Goal: Task Accomplishment & Management: Manage account settings

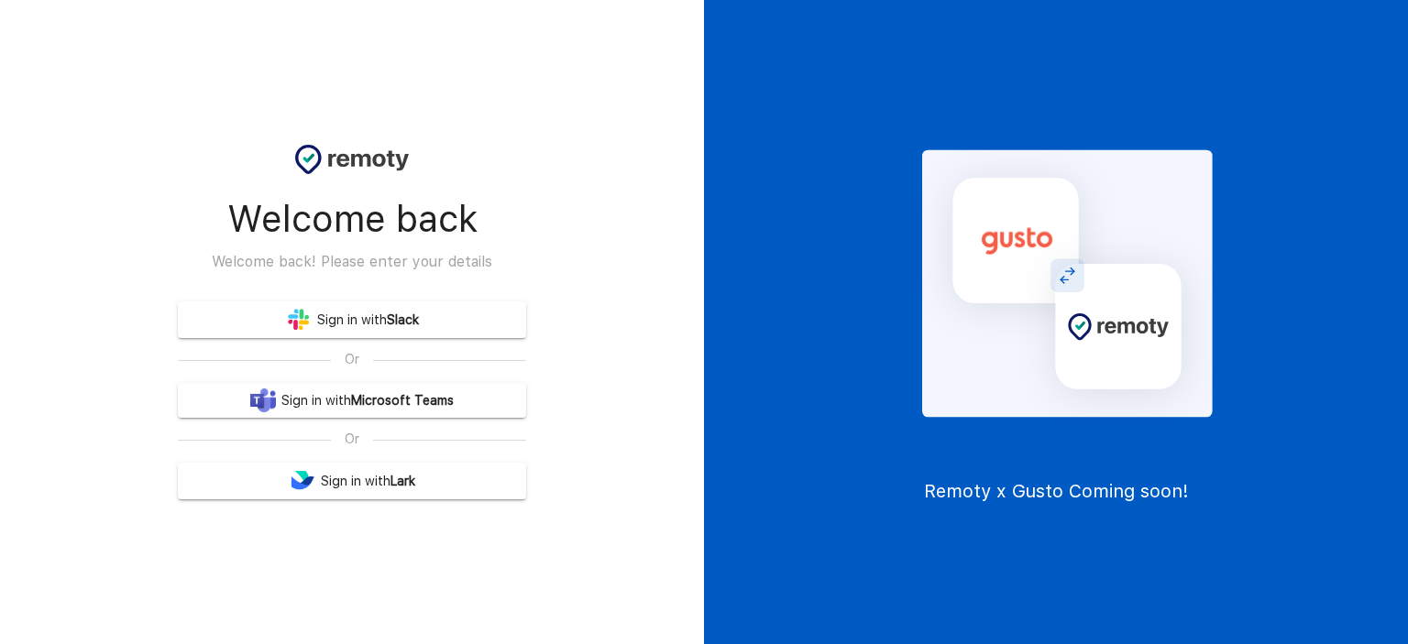
click at [429, 314] on link "Sign in with Slack" at bounding box center [352, 320] width 348 height 37
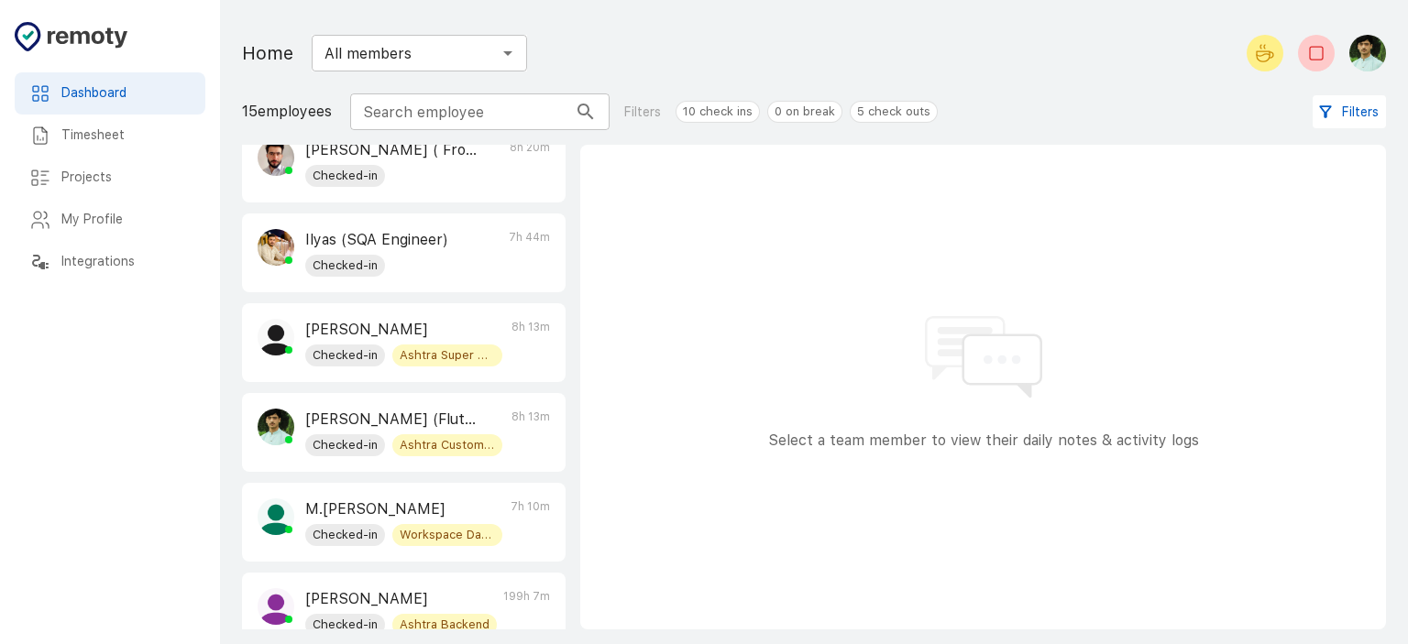
scroll to position [244, 0]
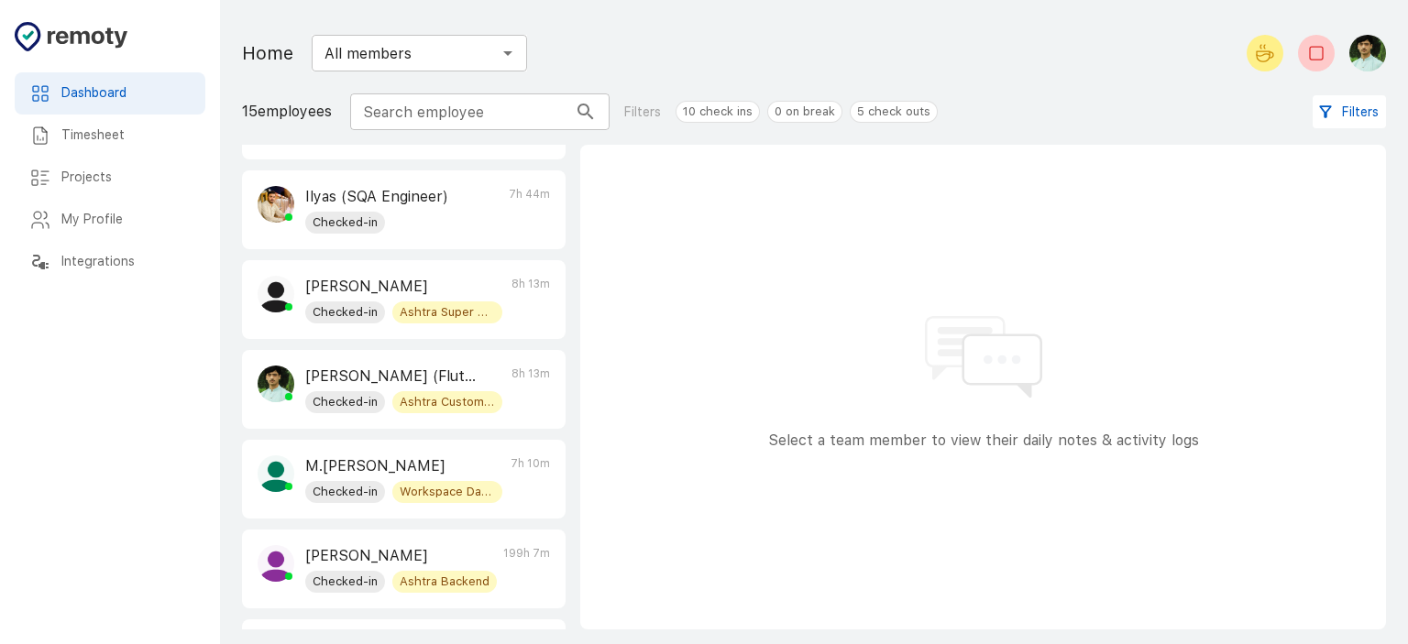
click at [369, 373] on p "[PERSON_NAME] (Flutter Developer)" at bounding box center [391, 377] width 172 height 22
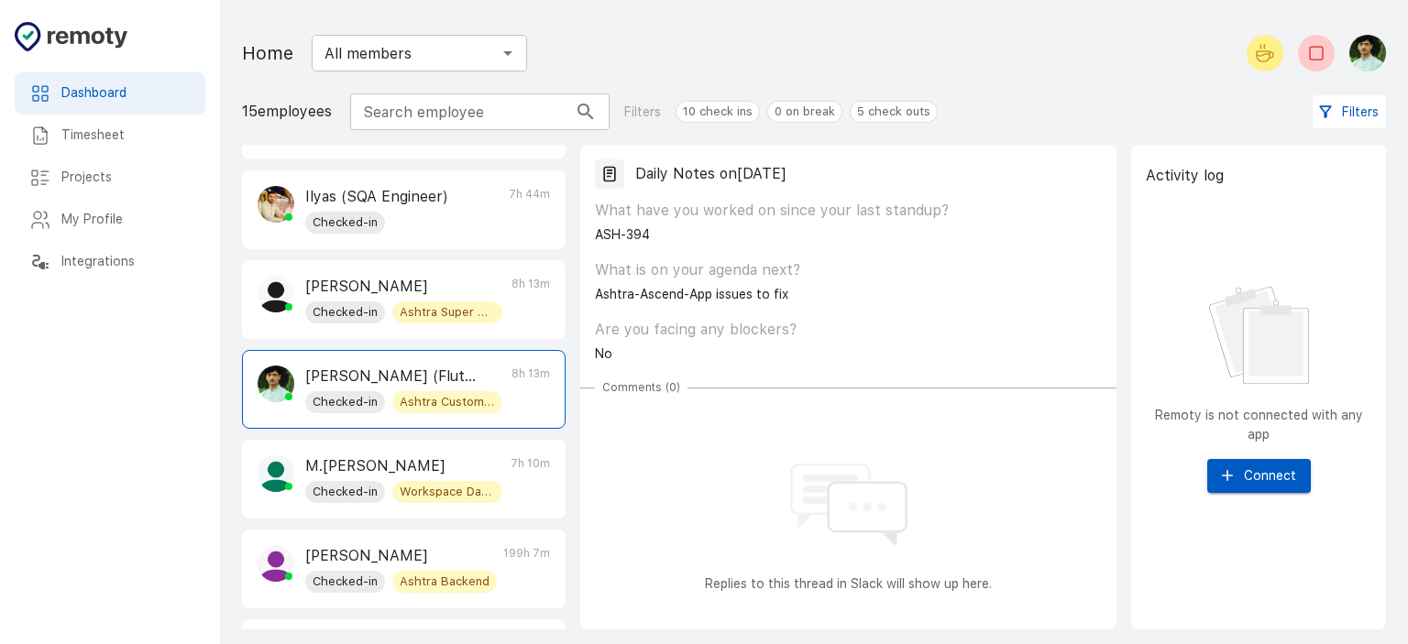
click at [358, 394] on span "Checked-in" at bounding box center [345, 402] width 80 height 18
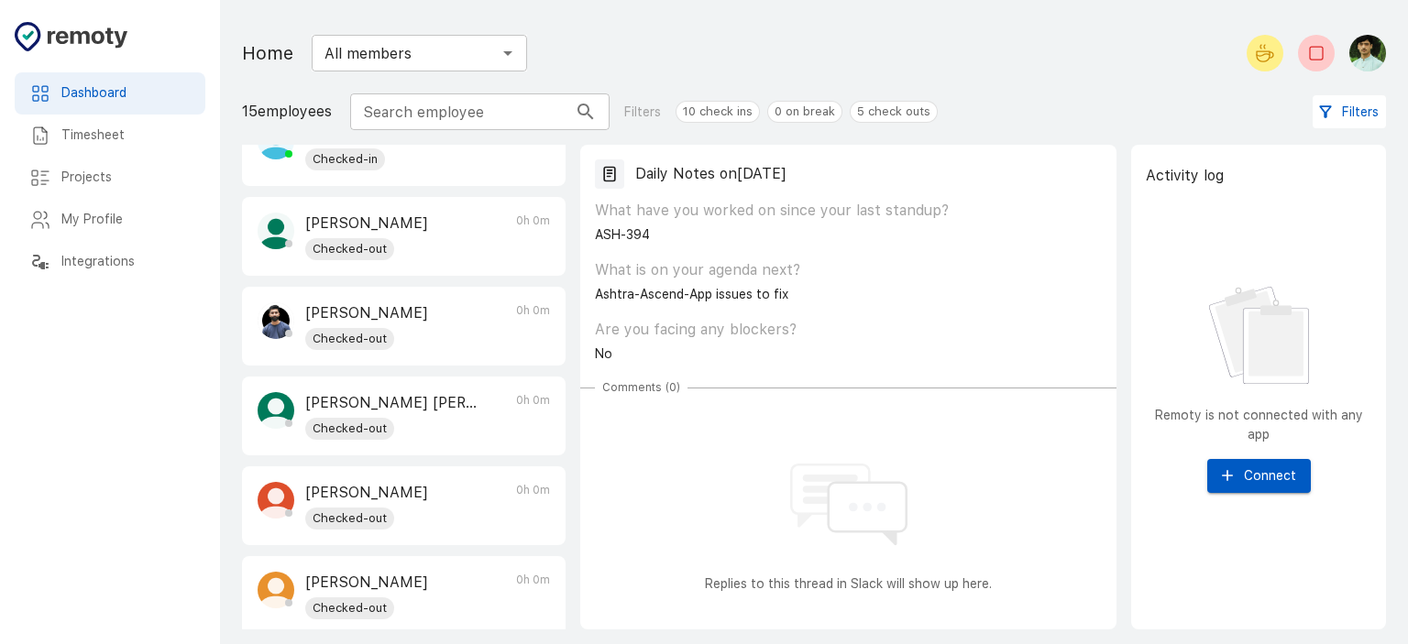
scroll to position [0, 0]
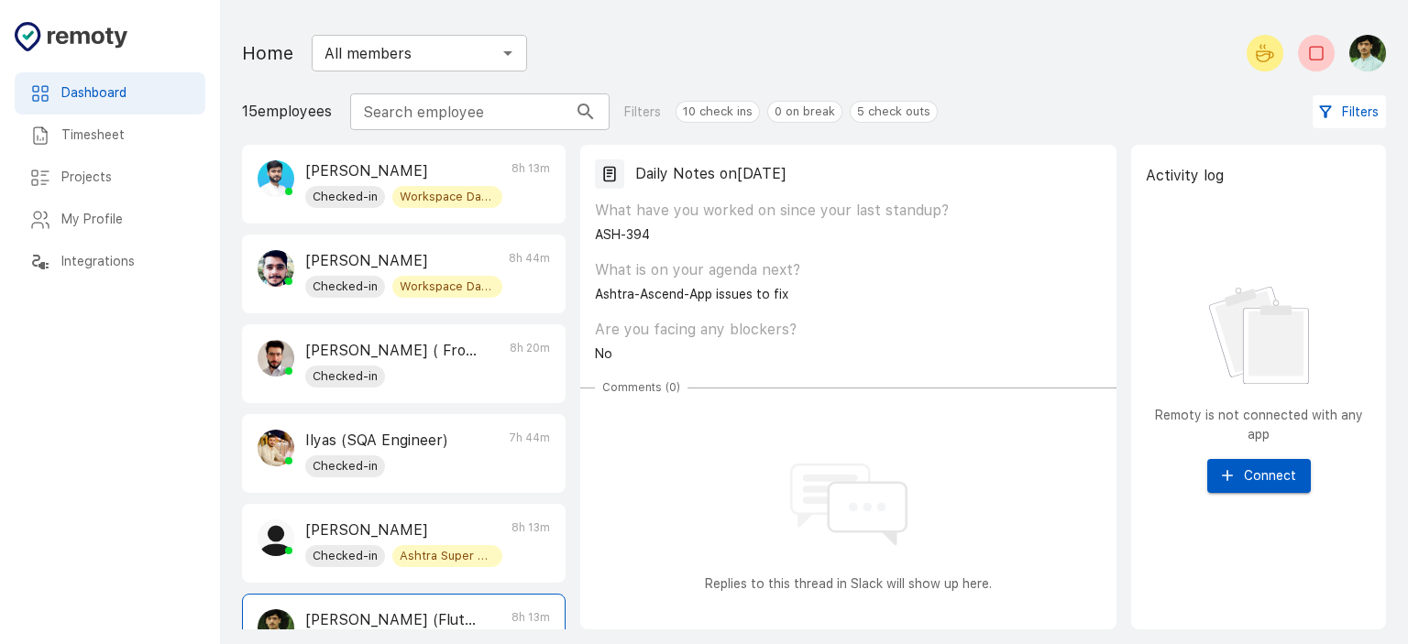
click at [112, 127] on h6 "Timesheet" at bounding box center [125, 136] width 129 height 20
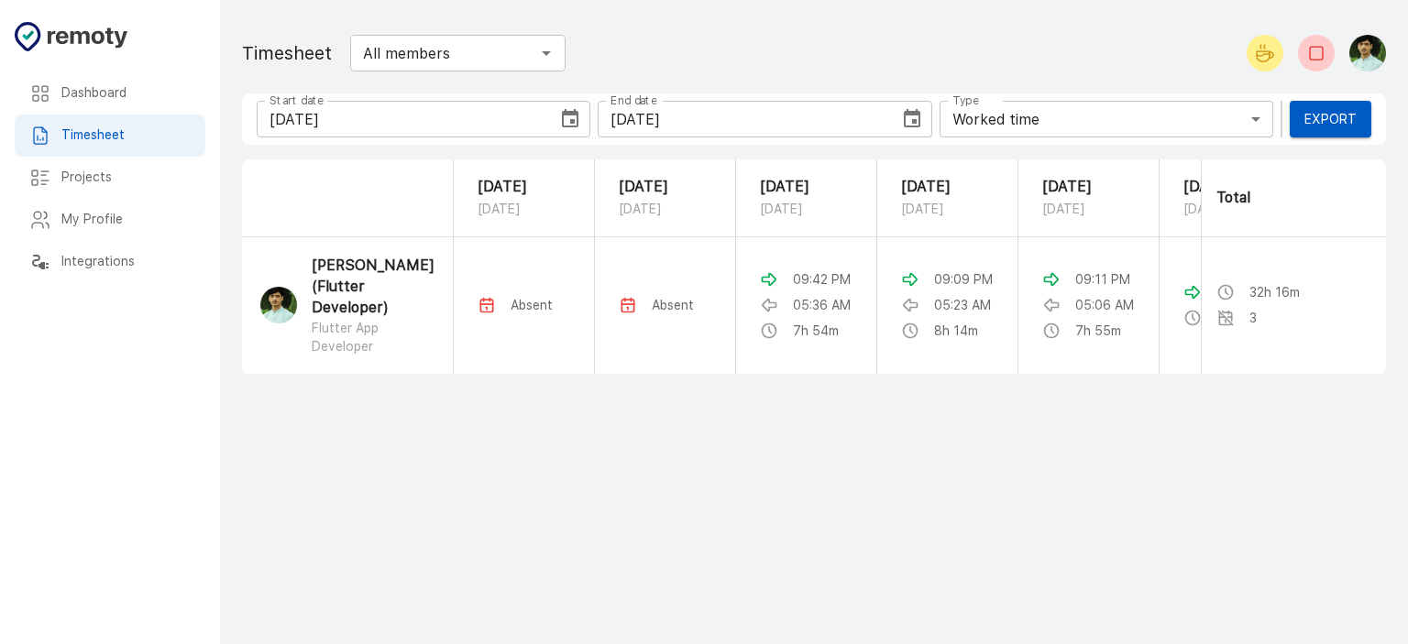
scroll to position [0, 248]
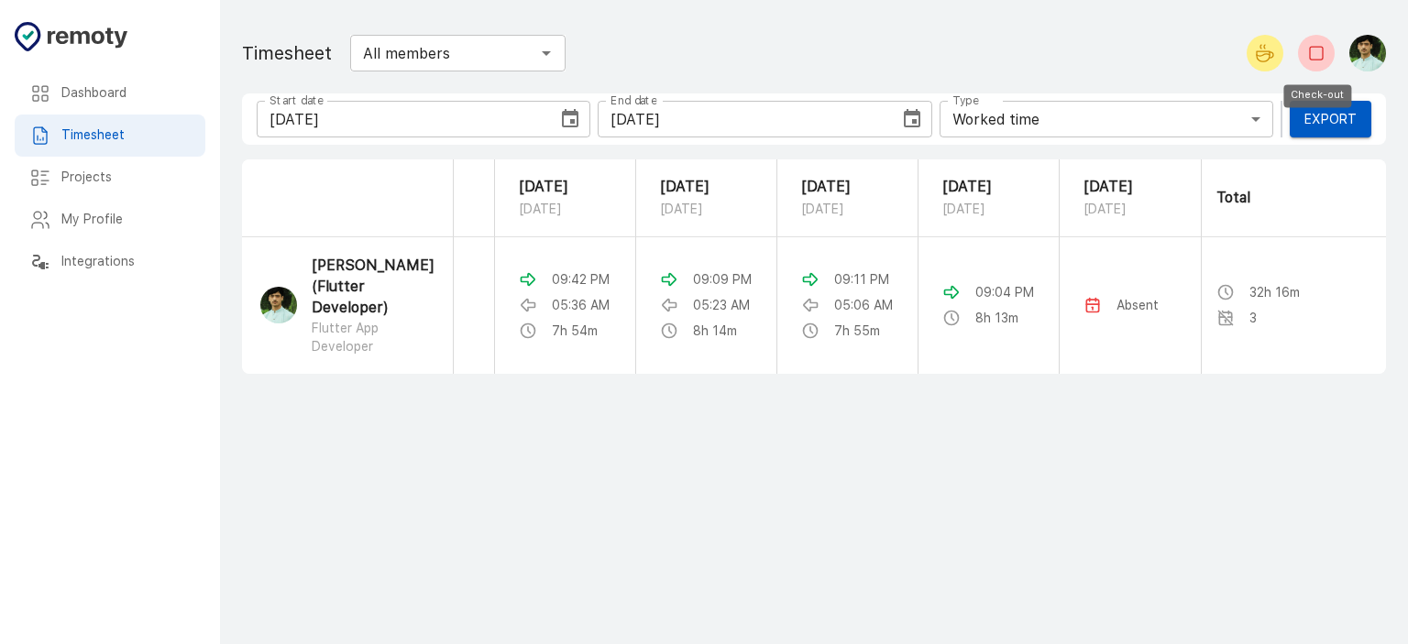
click at [1310, 60] on icon "Check-out" at bounding box center [1316, 53] width 22 height 22
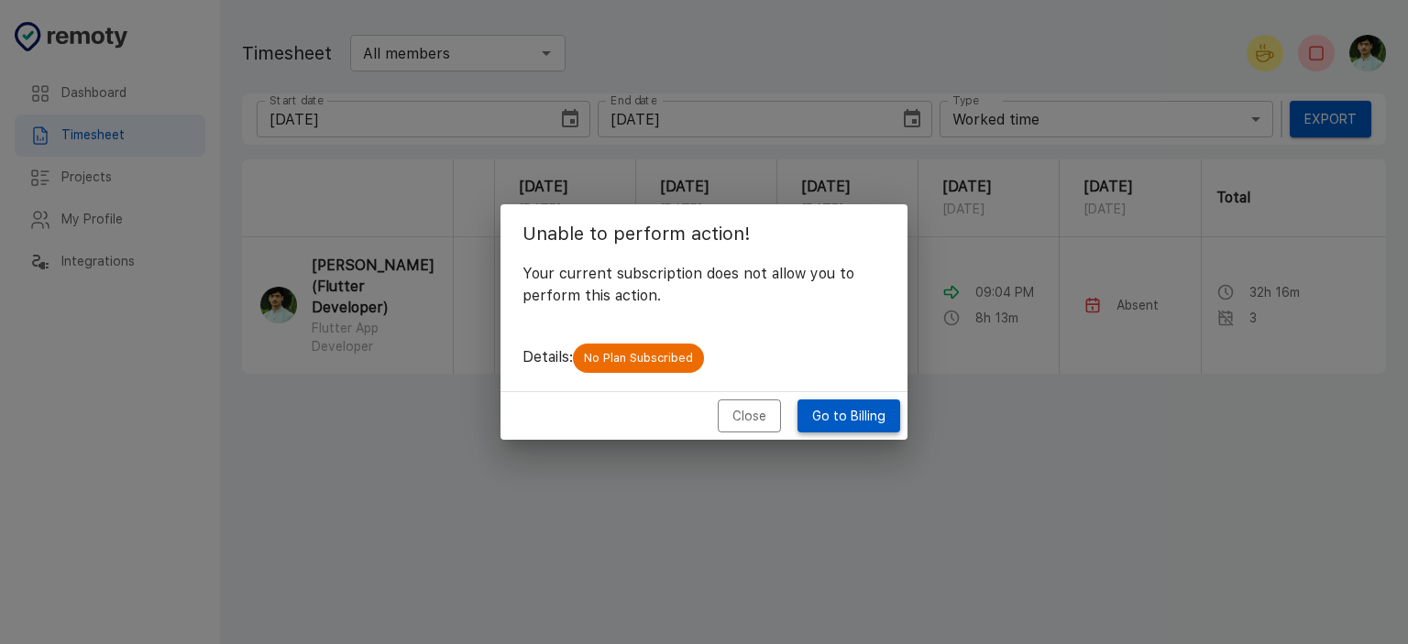
click at [850, 417] on link "Go to Billing" at bounding box center [848, 417] width 103 height 34
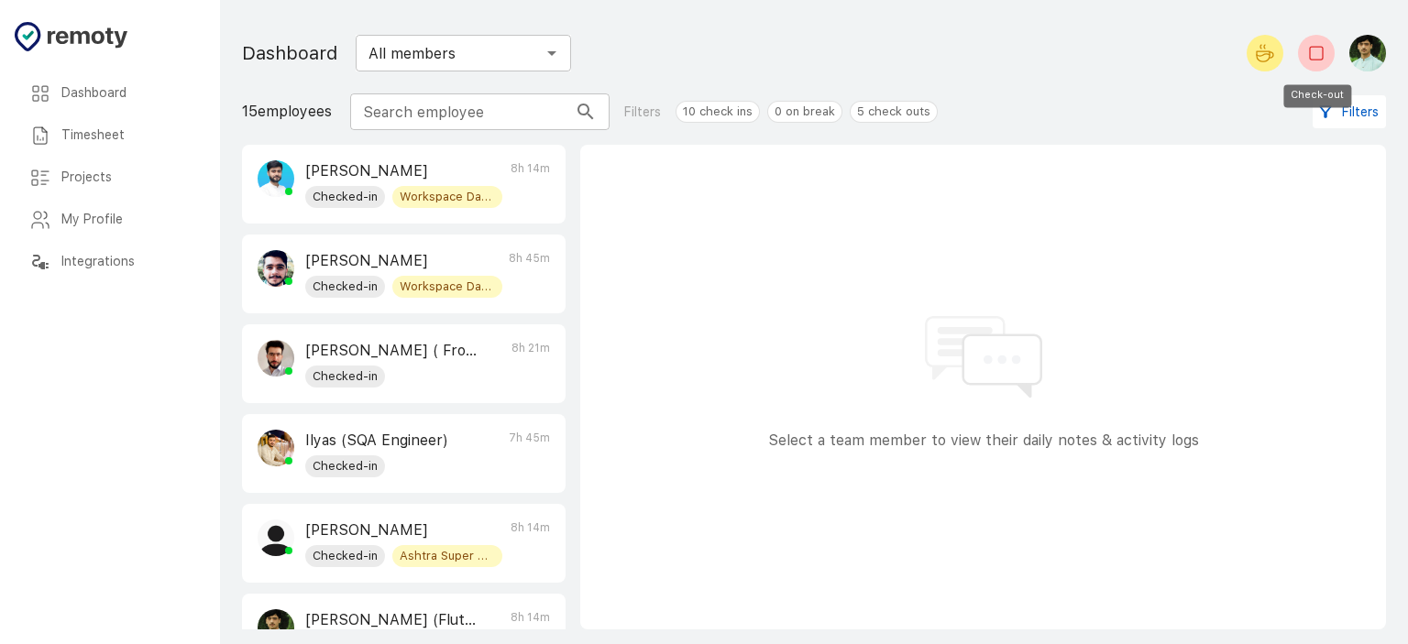
click at [1309, 49] on icon "Check-out" at bounding box center [1316, 53] width 22 height 22
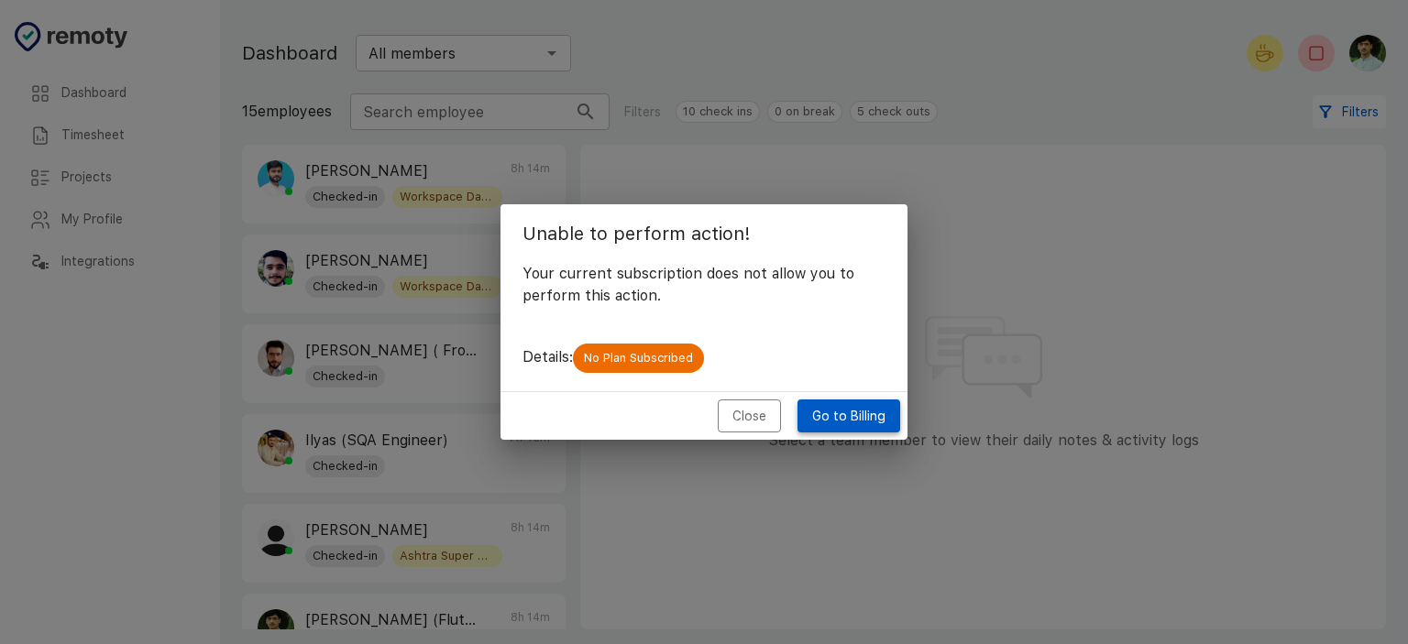
click at [839, 421] on link "Go to Billing" at bounding box center [848, 417] width 103 height 34
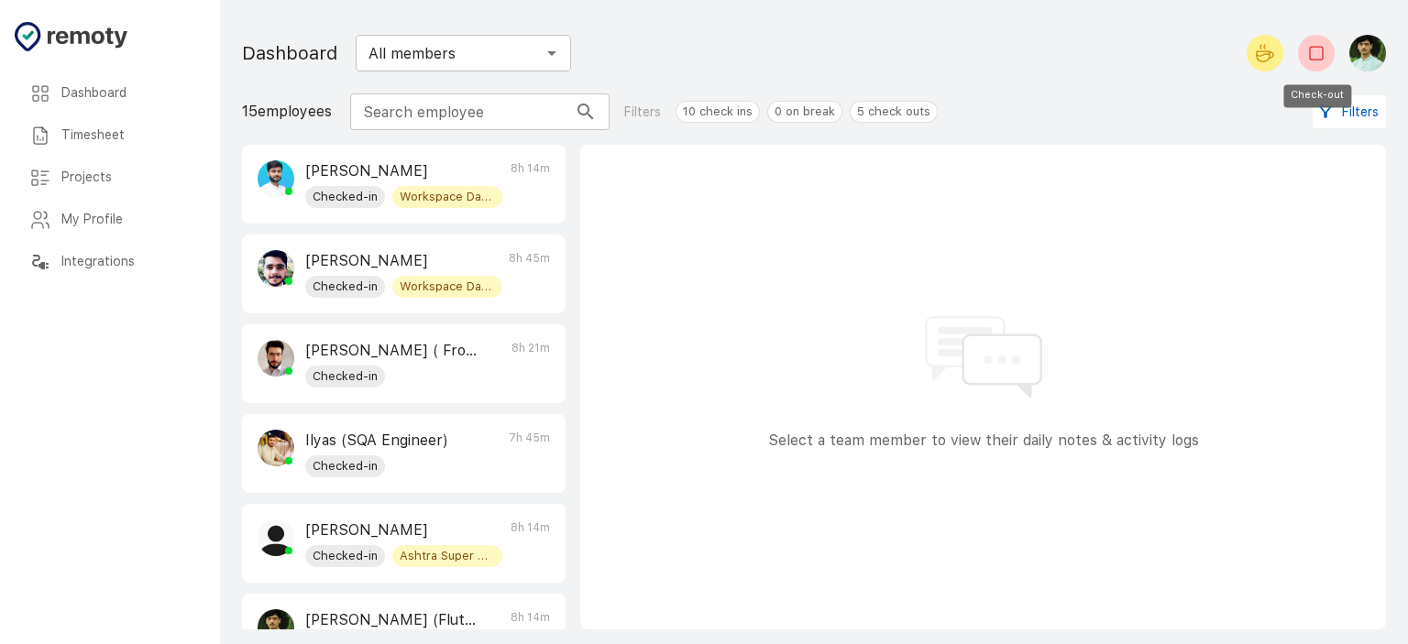
click at [1316, 51] on icon "Check-out" at bounding box center [1316, 53] width 22 height 22
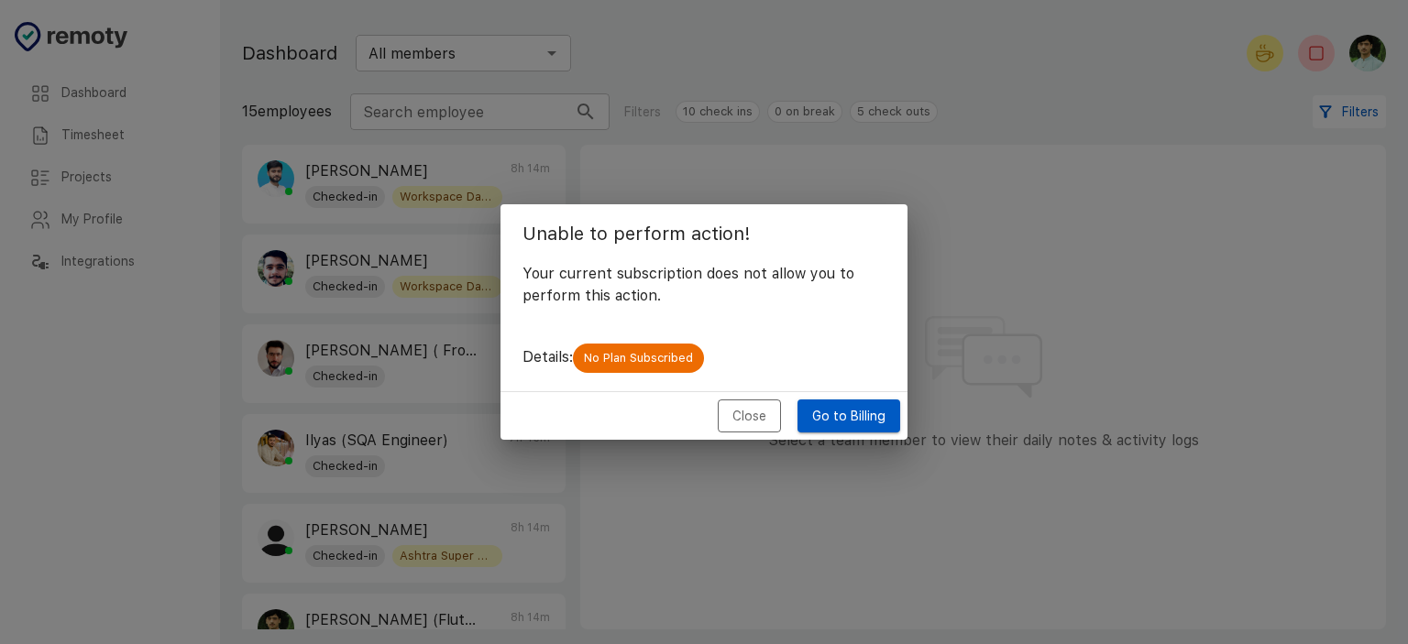
click at [751, 424] on button "Close" at bounding box center [749, 417] width 63 height 34
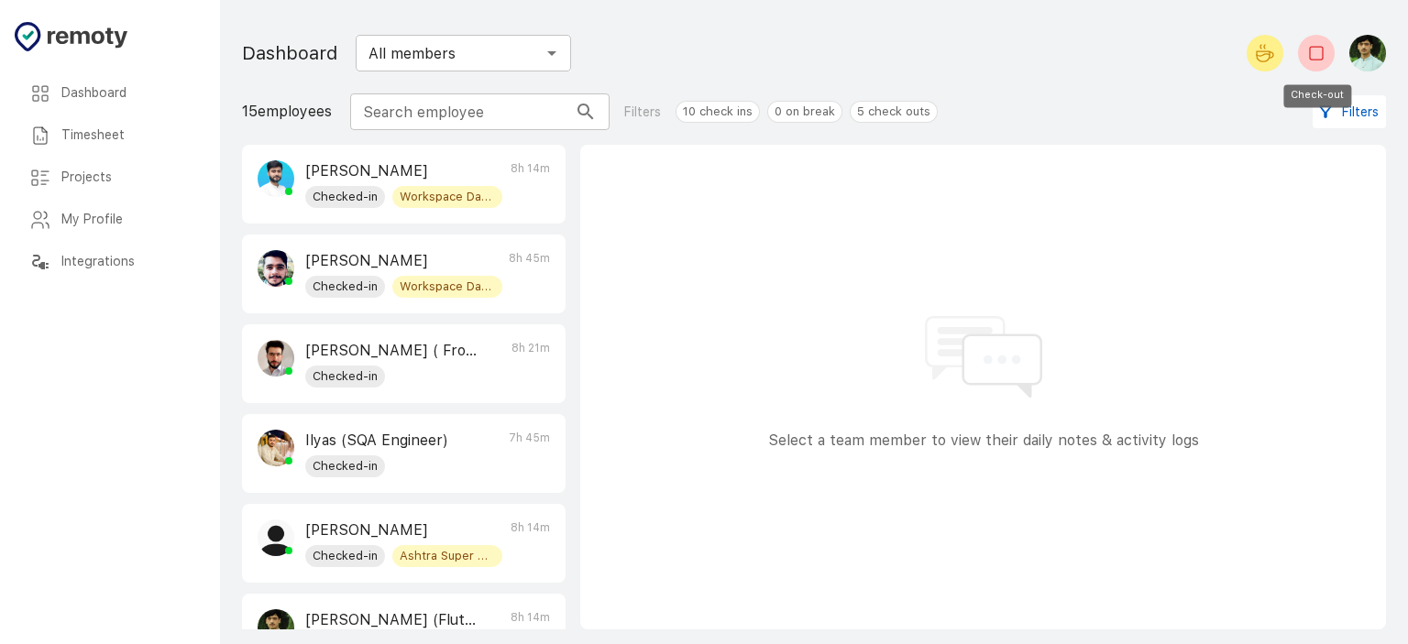
click at [1317, 60] on rect "Check-out" at bounding box center [1316, 53] width 13 height 13
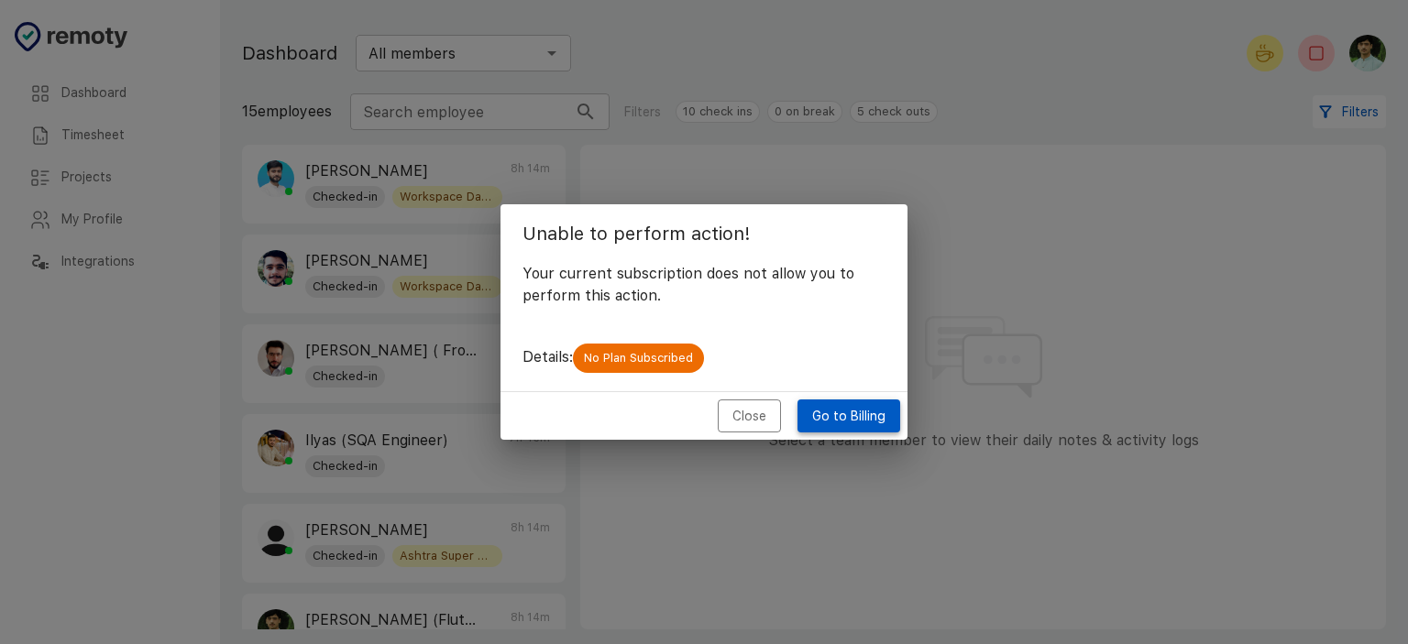
click at [859, 414] on link "Go to Billing" at bounding box center [848, 417] width 103 height 34
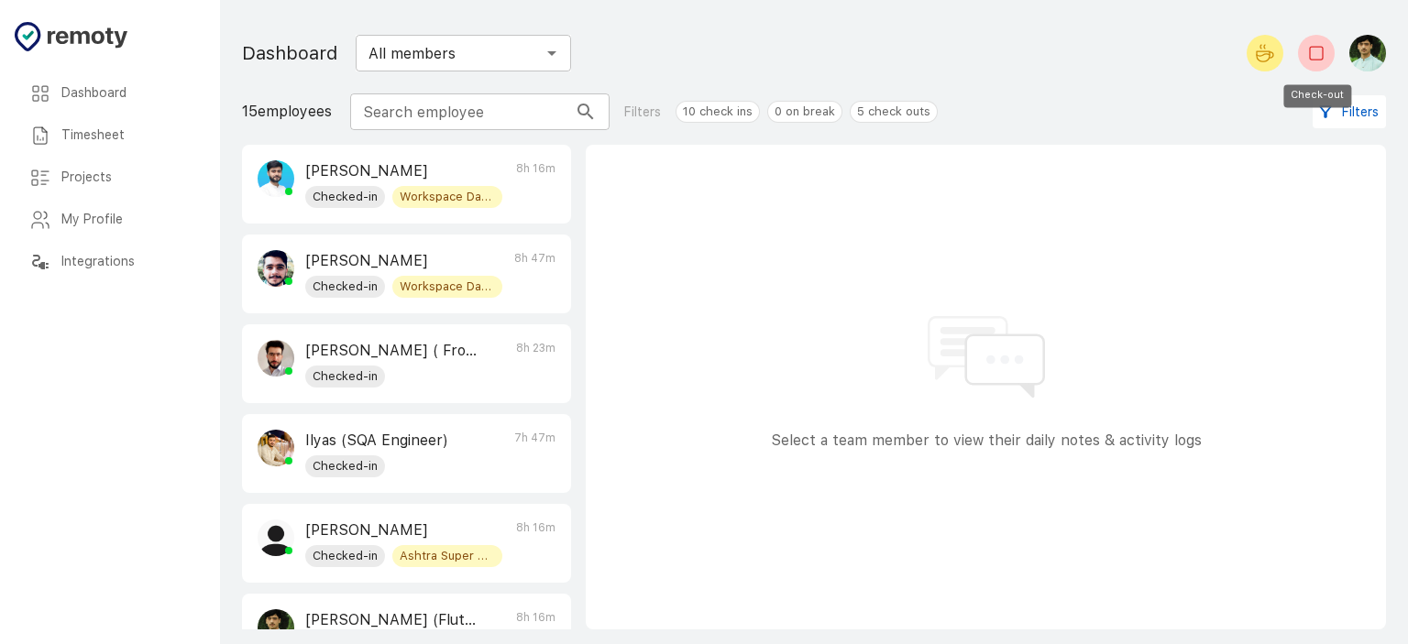
click at [1308, 53] on icon "Check-out" at bounding box center [1316, 53] width 22 height 22
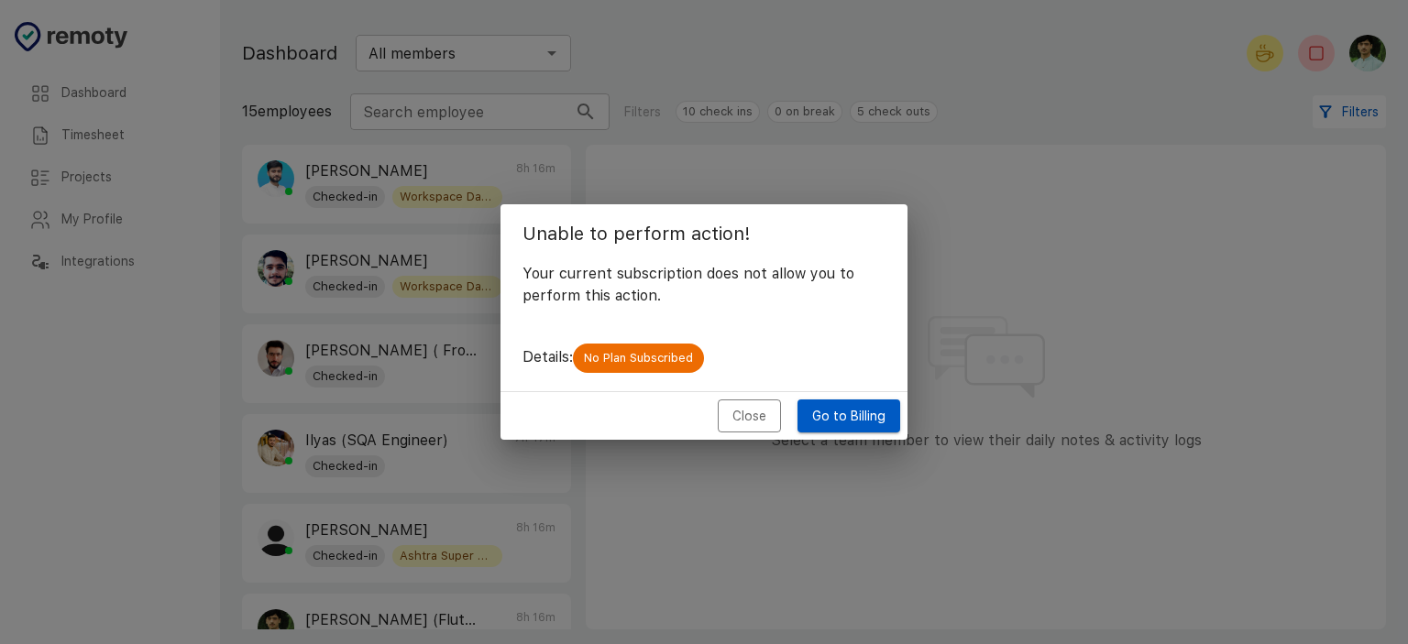
click at [638, 367] on span "No Plan Subscribed" at bounding box center [638, 358] width 131 height 18
click at [847, 412] on link "Go to Billing" at bounding box center [848, 417] width 103 height 34
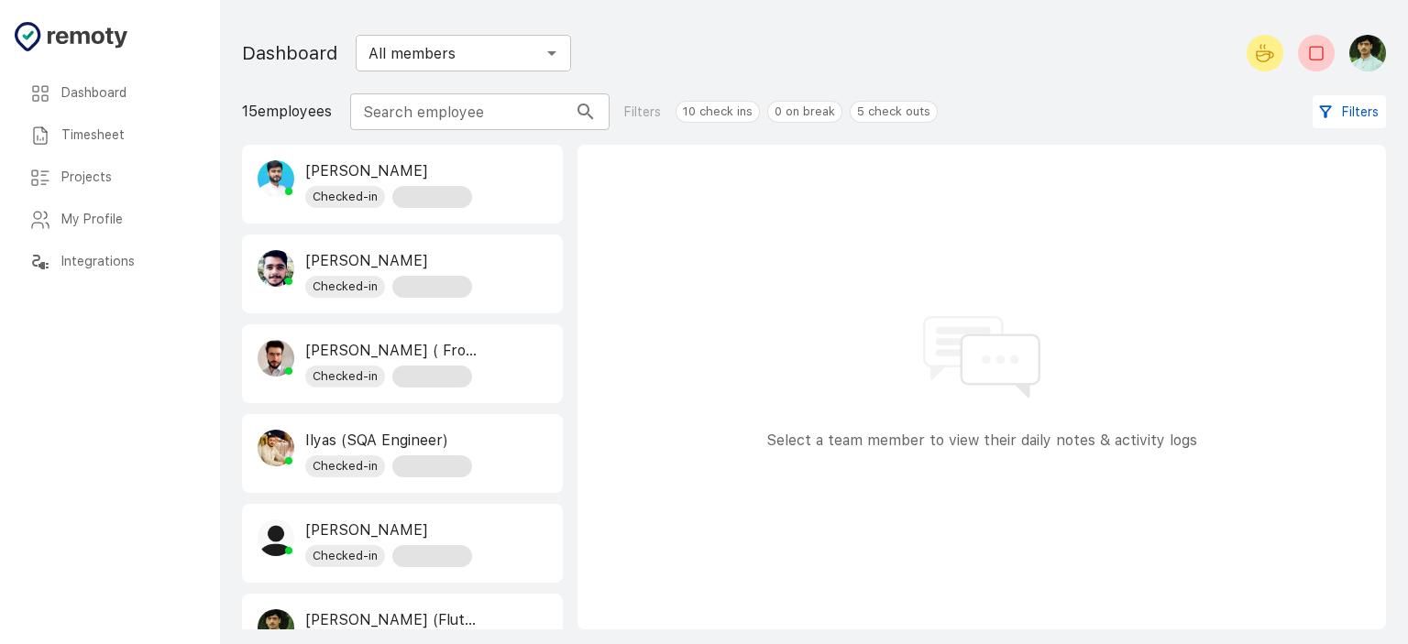
click at [110, 107] on div "Dashboard" at bounding box center [110, 93] width 191 height 42
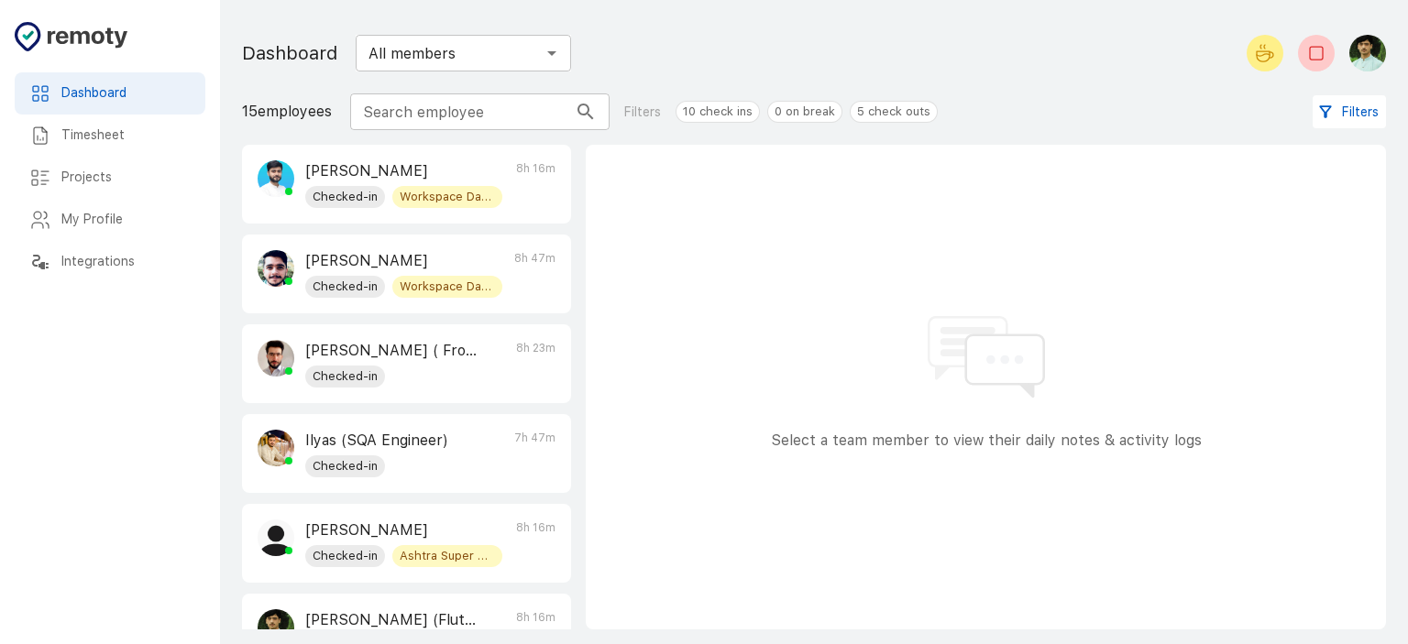
click at [110, 107] on div "Dashboard" at bounding box center [110, 93] width 191 height 42
click at [103, 138] on h6 "Timesheet" at bounding box center [125, 136] width 129 height 20
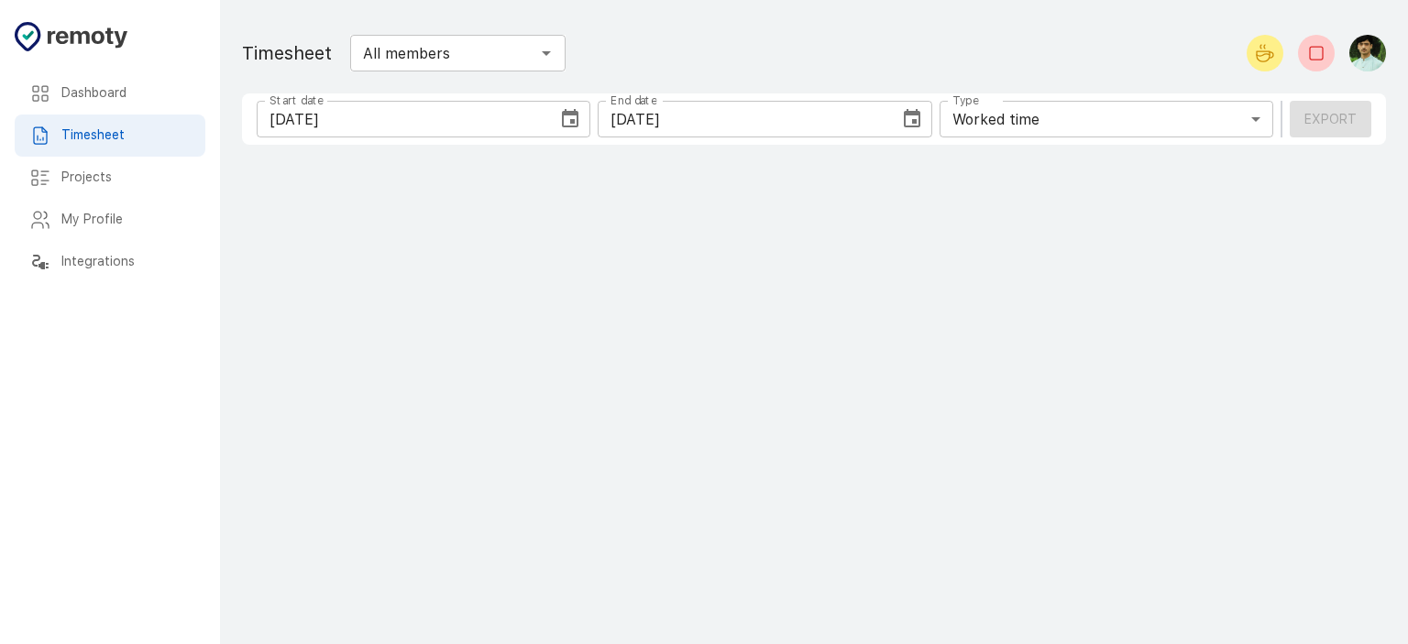
click at [92, 170] on h6 "Projects" at bounding box center [125, 178] width 129 height 20
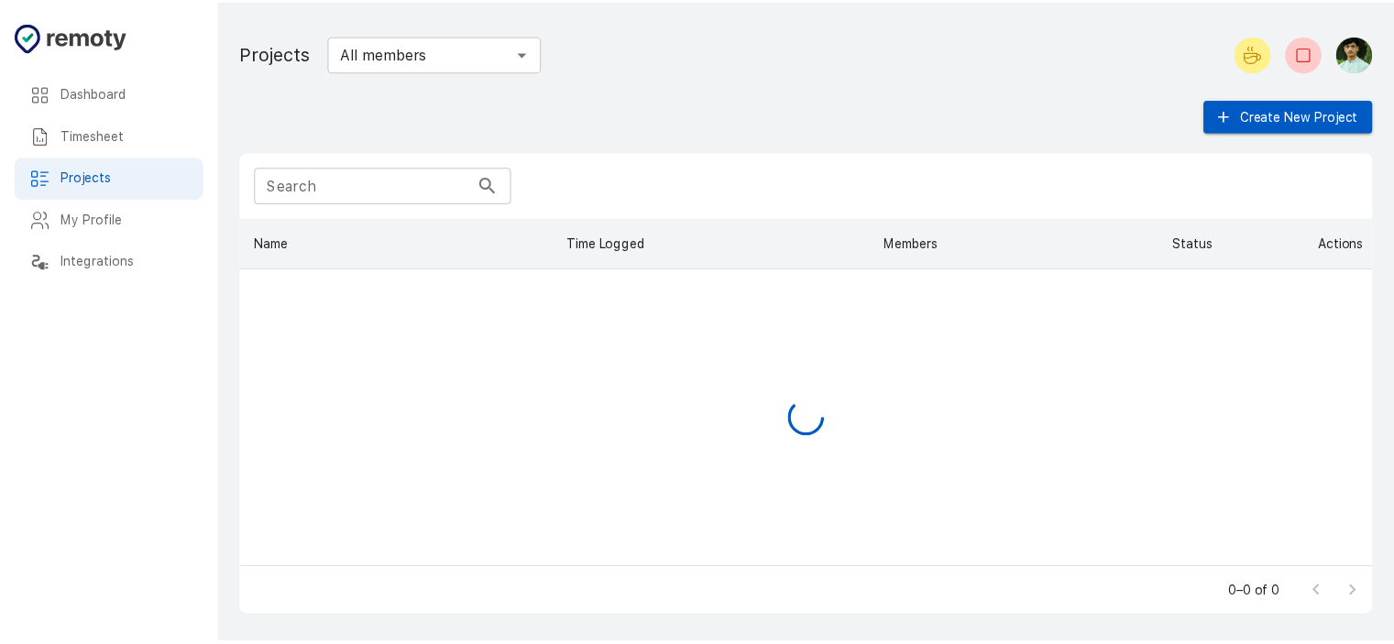
scroll to position [336, 1129]
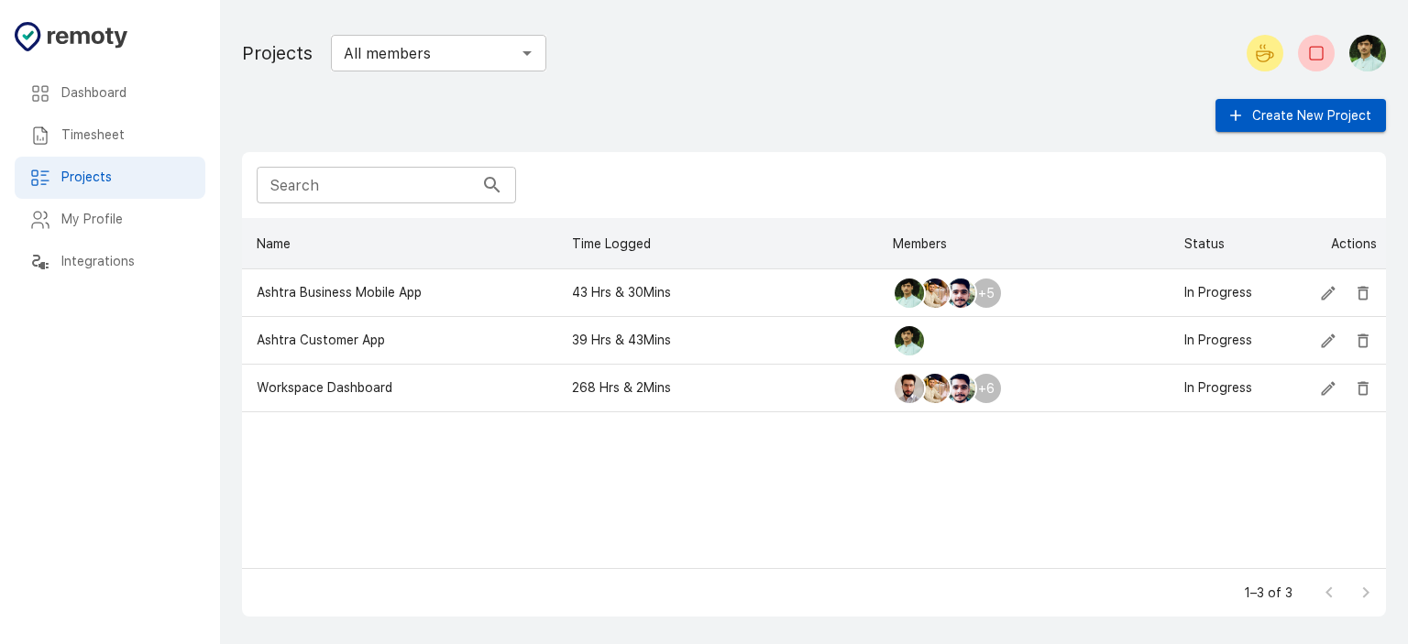
click at [84, 229] on h6 "My Profile" at bounding box center [125, 220] width 129 height 20
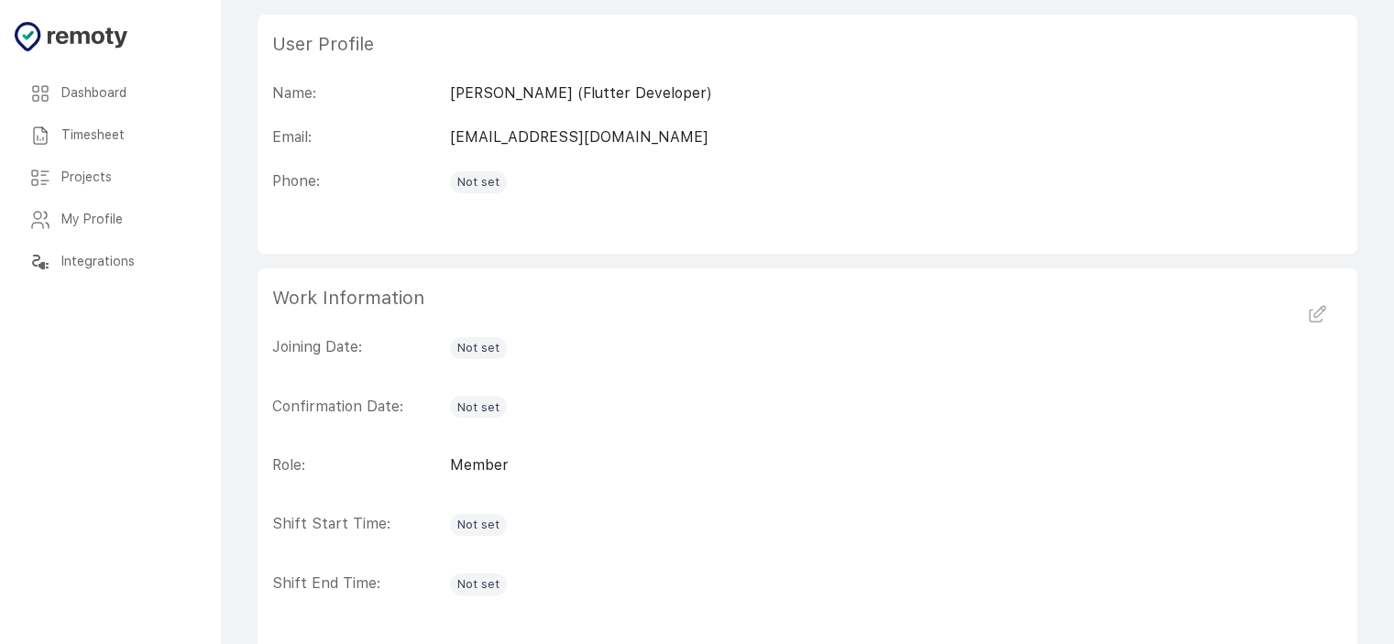
scroll to position [337, 0]
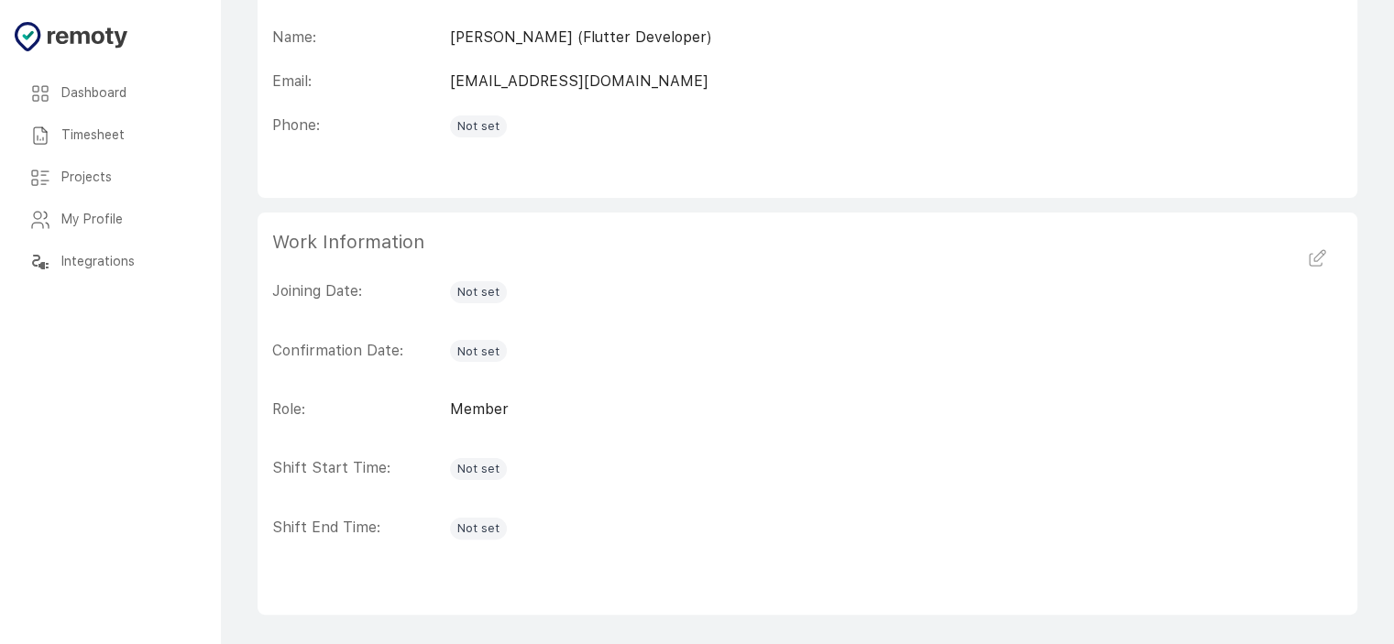
click at [488, 472] on span "Not set" at bounding box center [478, 469] width 57 height 18
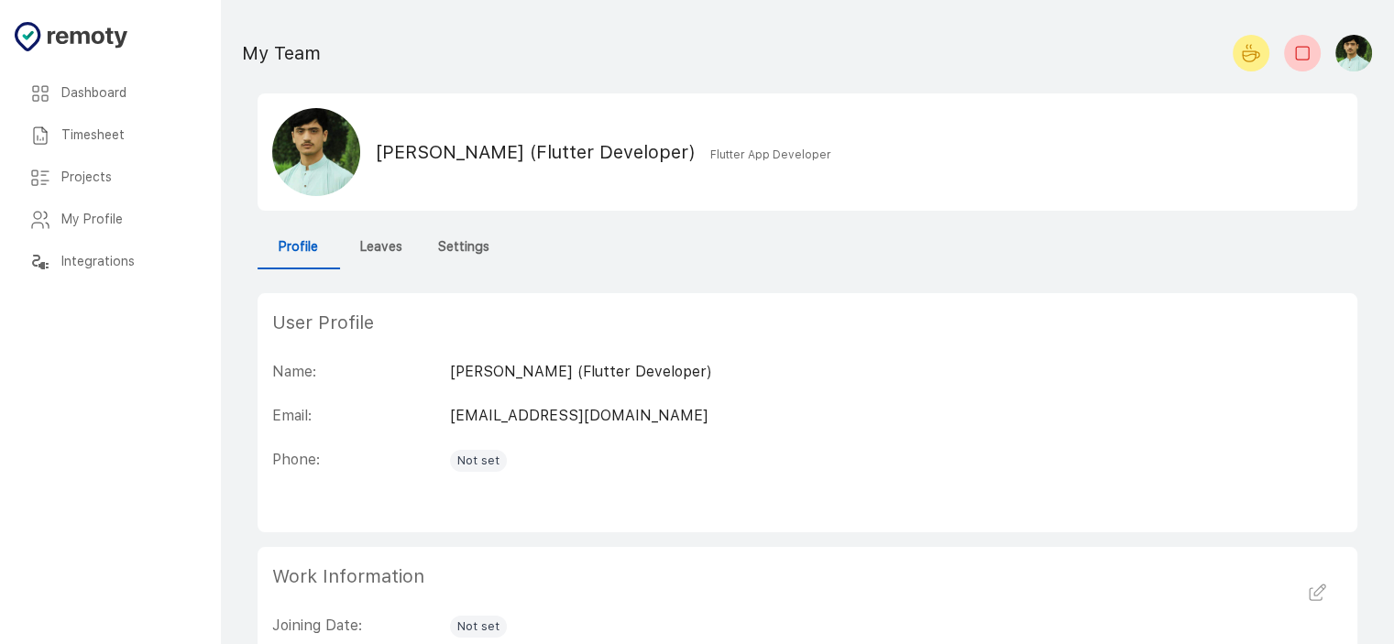
click at [106, 267] on h6 "Integrations" at bounding box center [125, 262] width 129 height 20
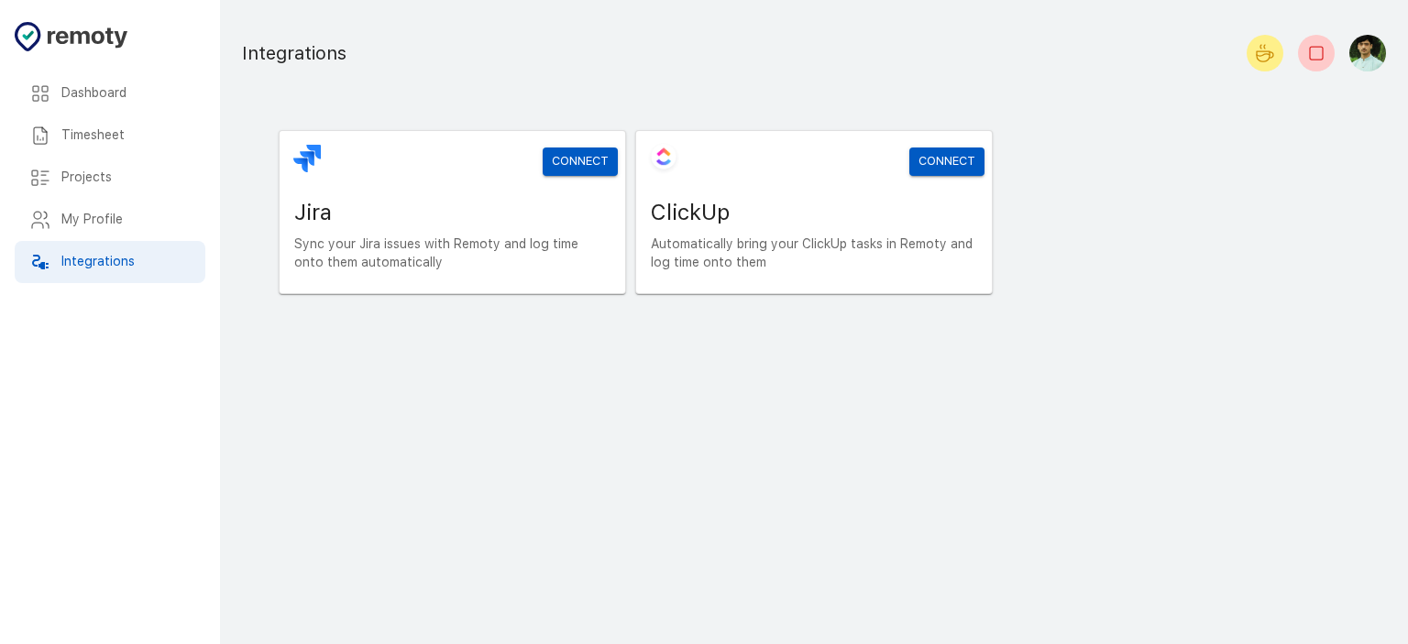
click at [106, 220] on h6 "My Profile" at bounding box center [125, 220] width 129 height 20
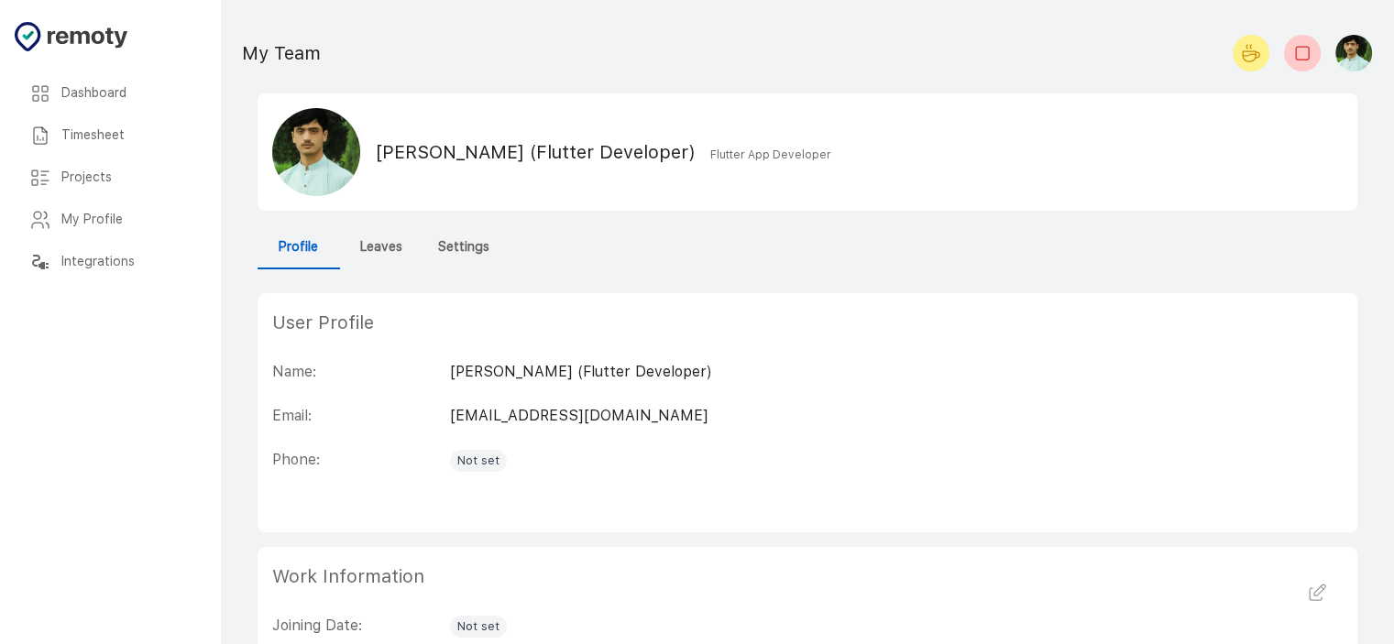
click at [87, 183] on h6 "Projects" at bounding box center [125, 178] width 129 height 20
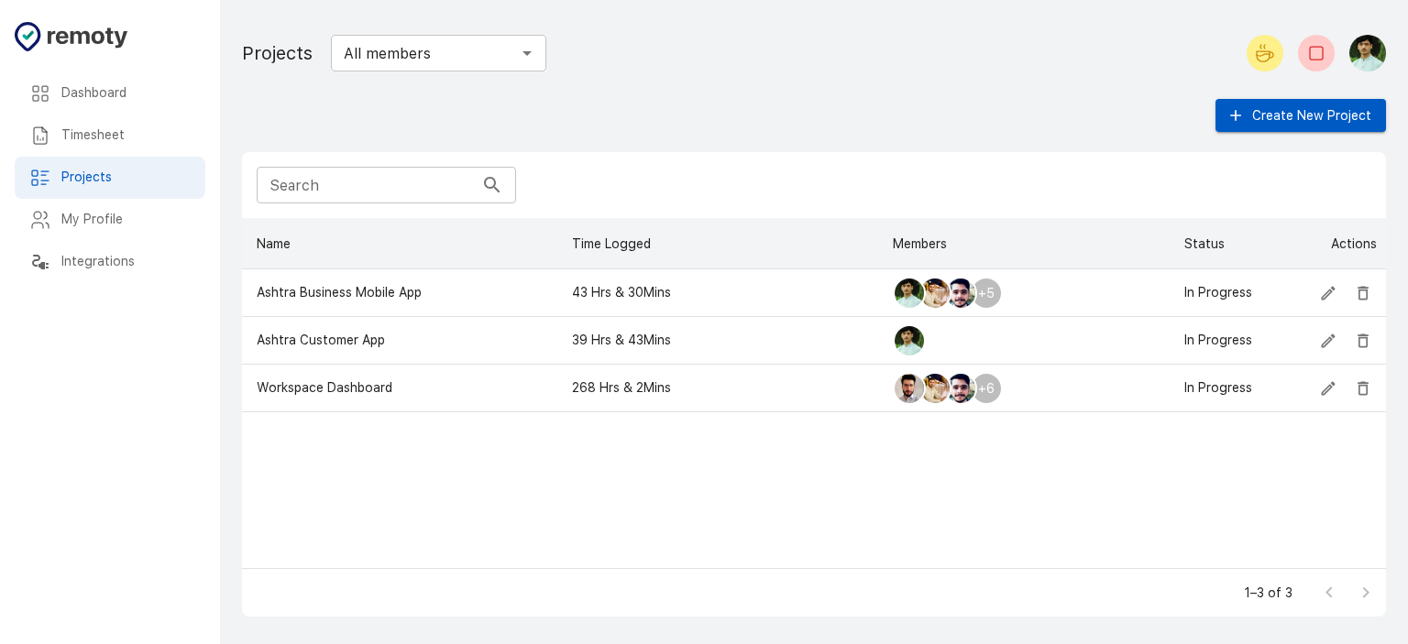
scroll to position [336, 1129]
